Goal: Task Accomplishment & Management: Manage account settings

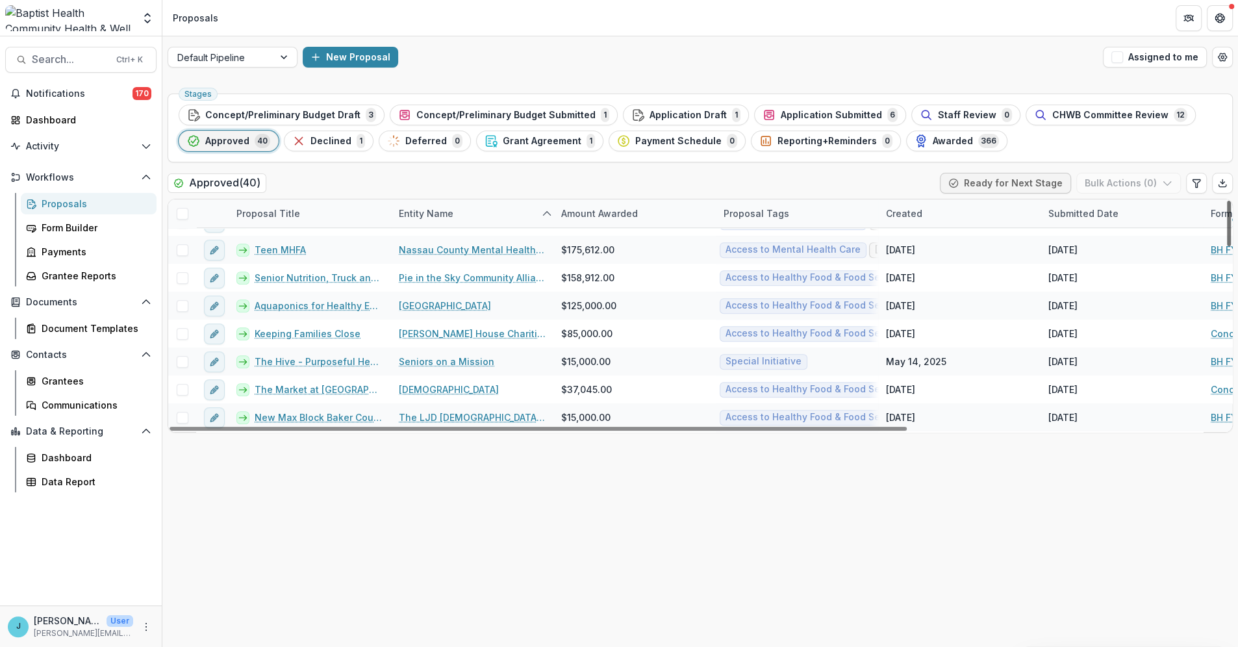
click at [1227, 246] on div at bounding box center [1229, 223] width 4 height 45
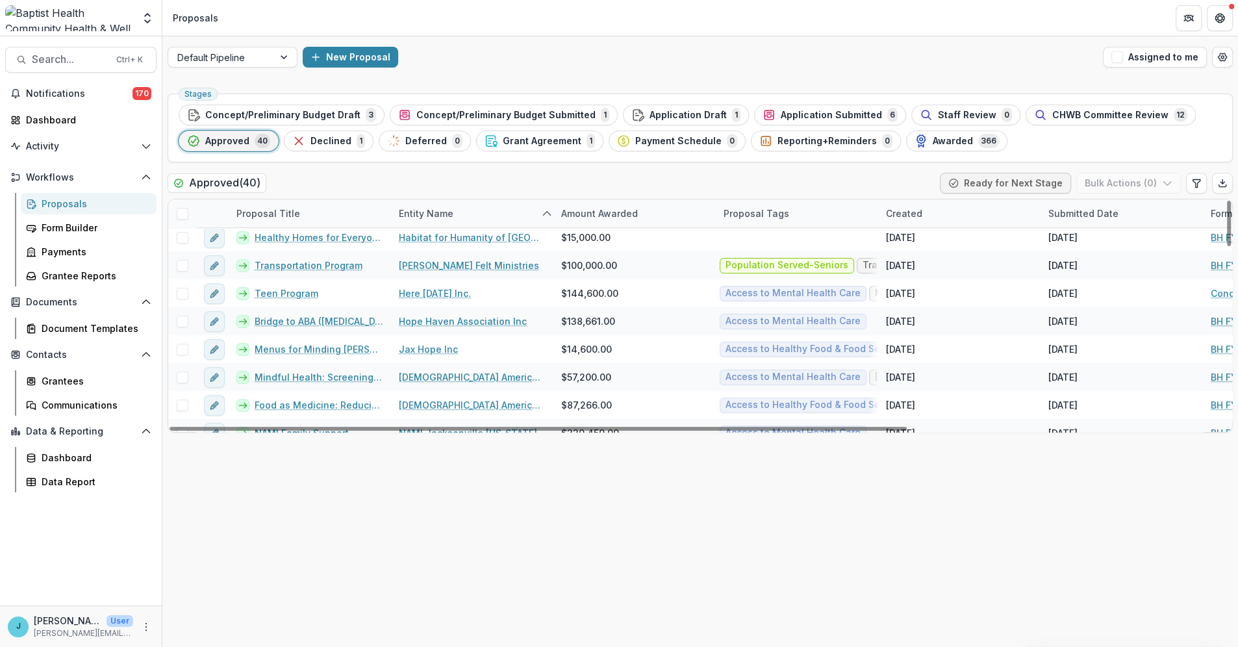
scroll to position [474, 0]
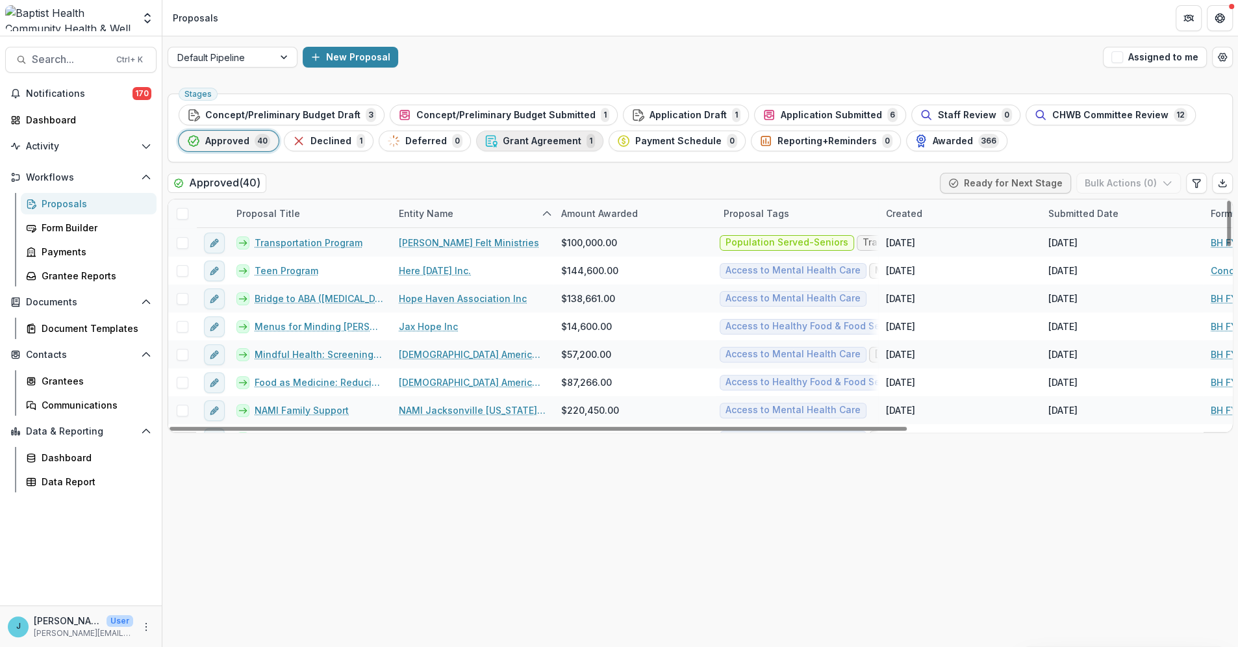
click at [503, 140] on span "Grant Agreement" at bounding box center [542, 141] width 79 height 11
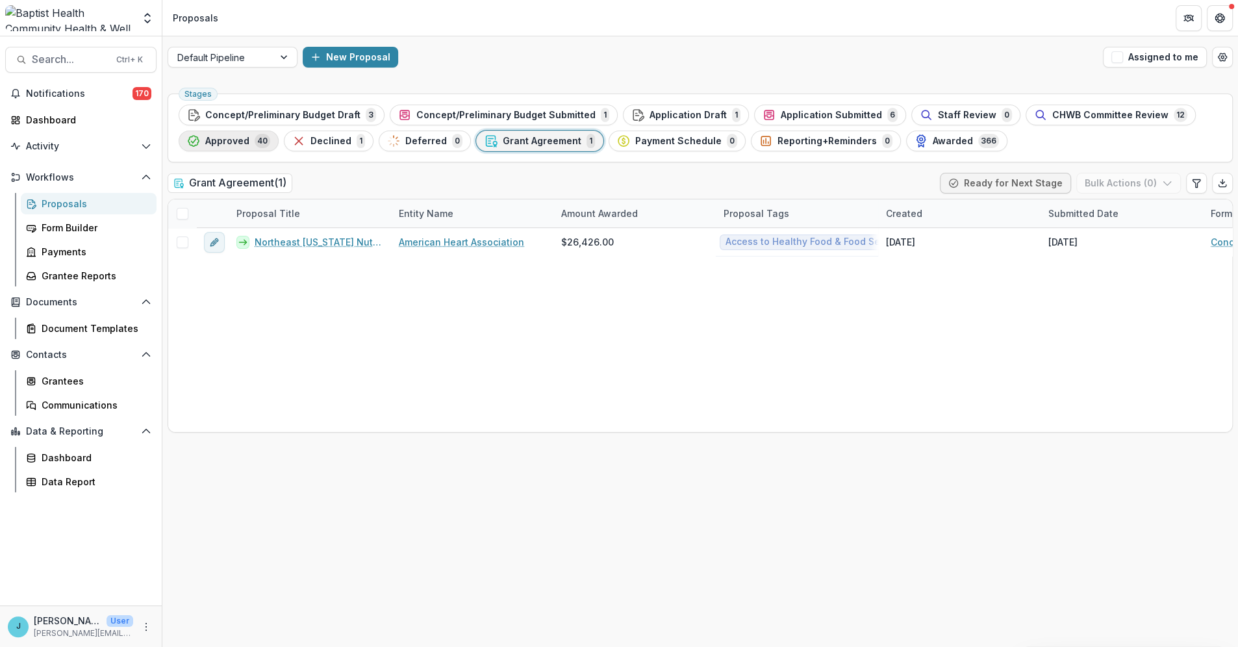
click at [237, 141] on span "Approved" at bounding box center [227, 141] width 44 height 11
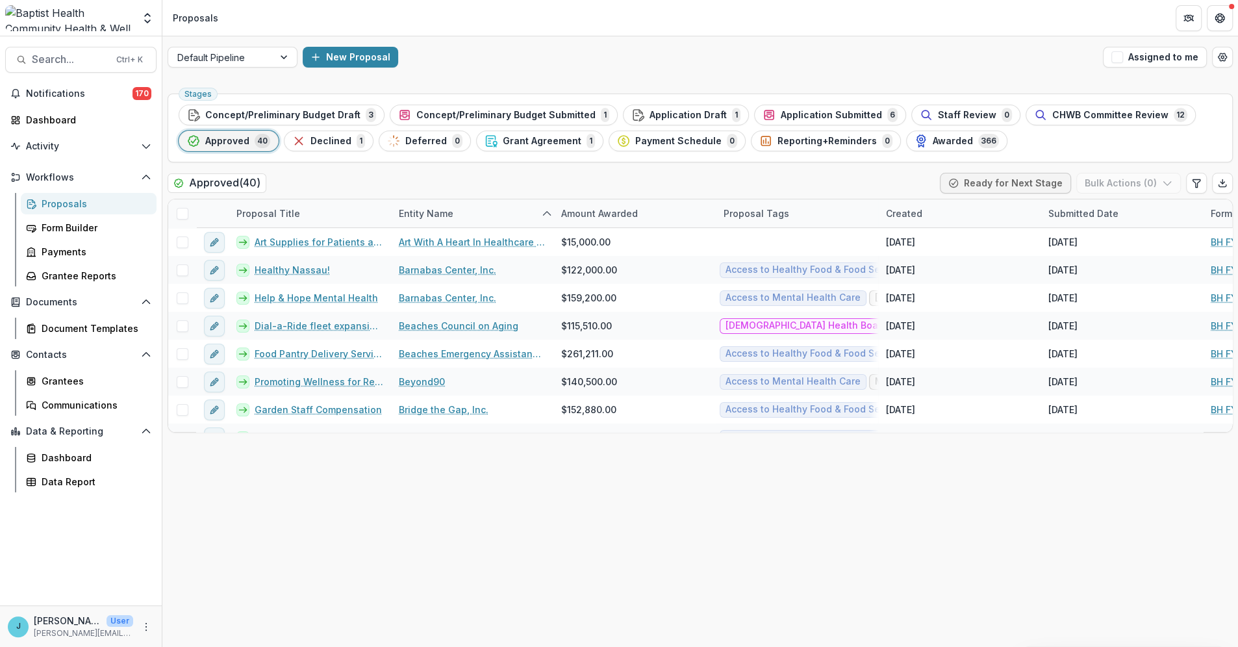
click at [70, 206] on div "Proposals" at bounding box center [94, 204] width 105 height 14
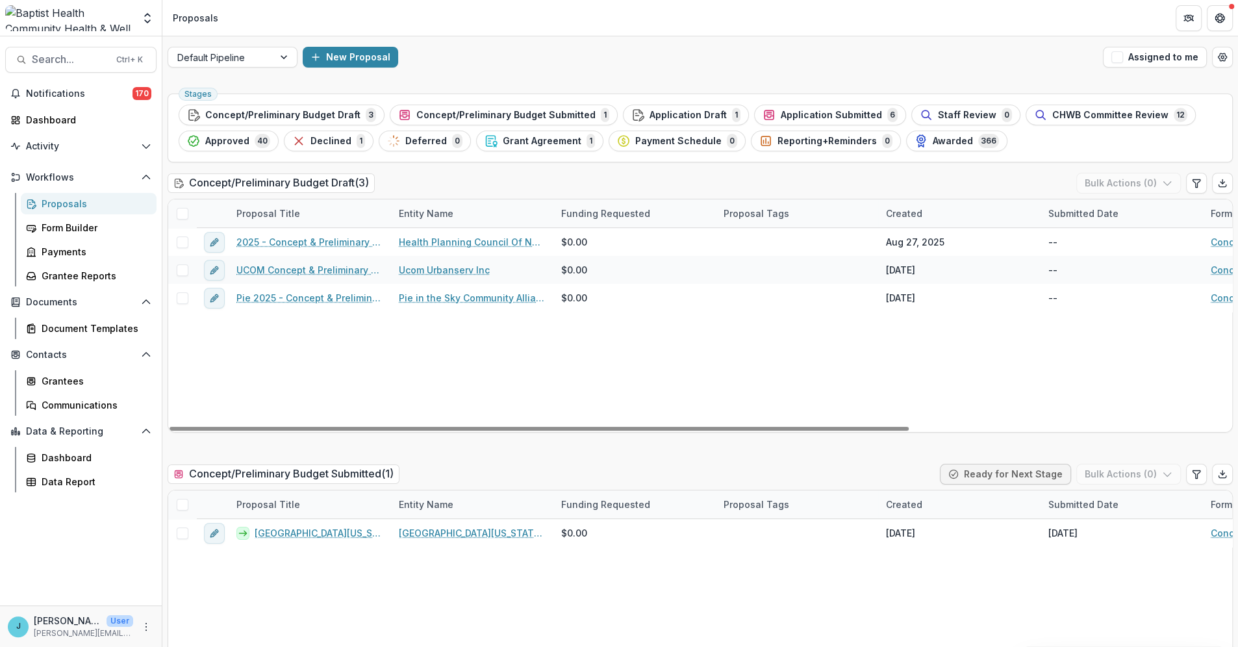
click at [81, 205] on div "Proposals" at bounding box center [94, 204] width 105 height 14
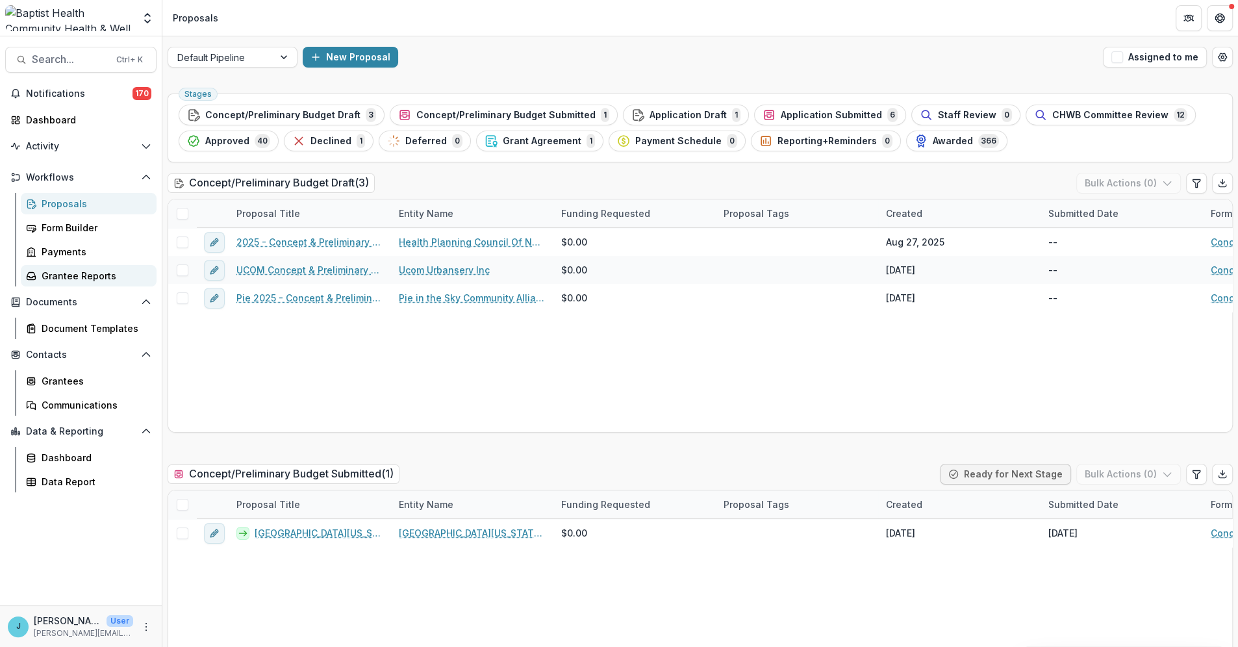
click at [100, 278] on div "Grantee Reports" at bounding box center [94, 276] width 105 height 14
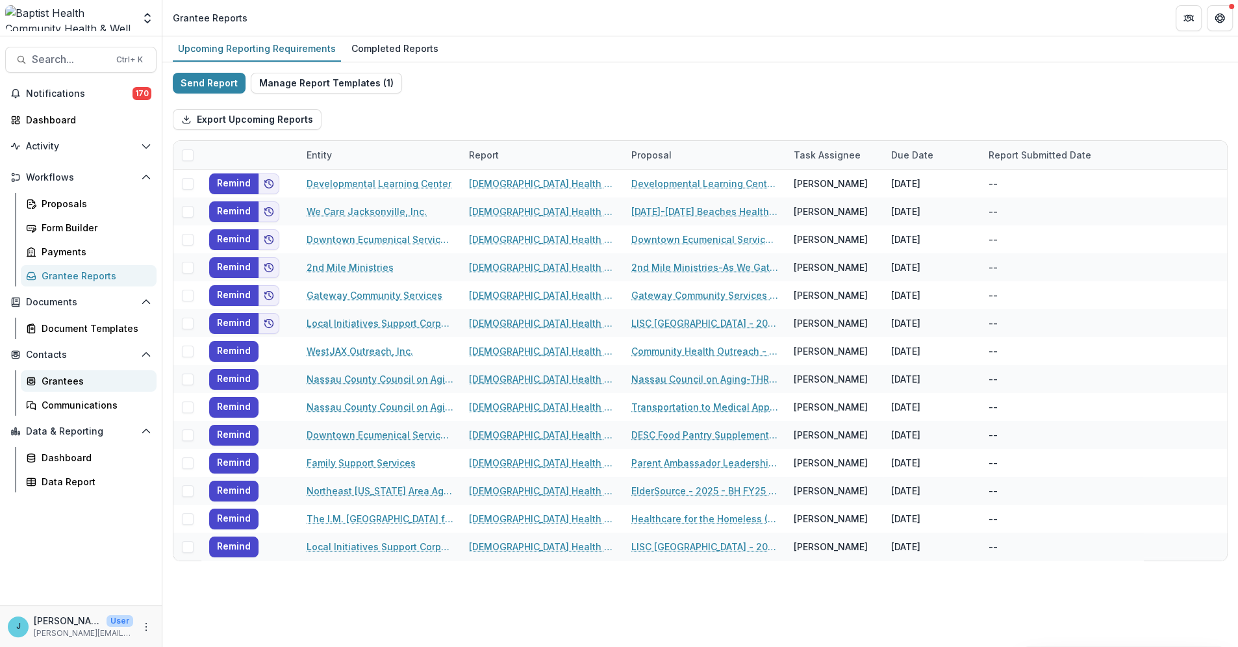
click at [62, 380] on div "Grantees" at bounding box center [94, 381] width 105 height 14
